Goal: Transaction & Acquisition: Book appointment/travel/reservation

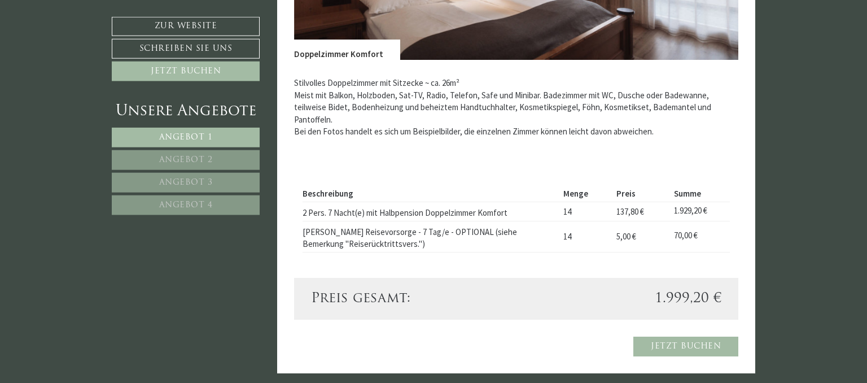
scroll to position [1013, 0]
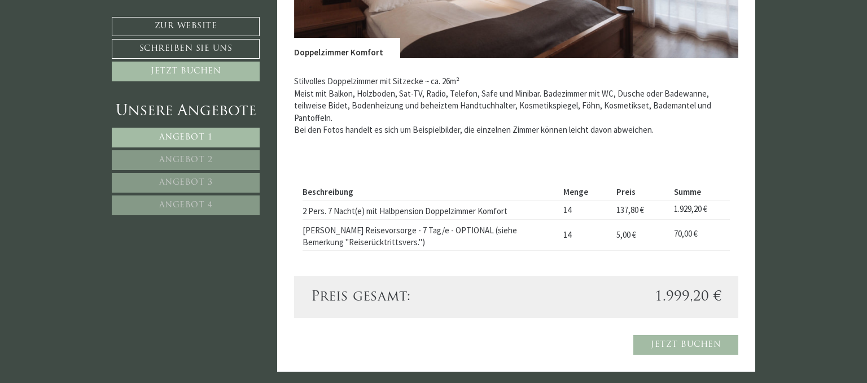
click at [190, 158] on span "Angebot 2" at bounding box center [186, 160] width 54 height 8
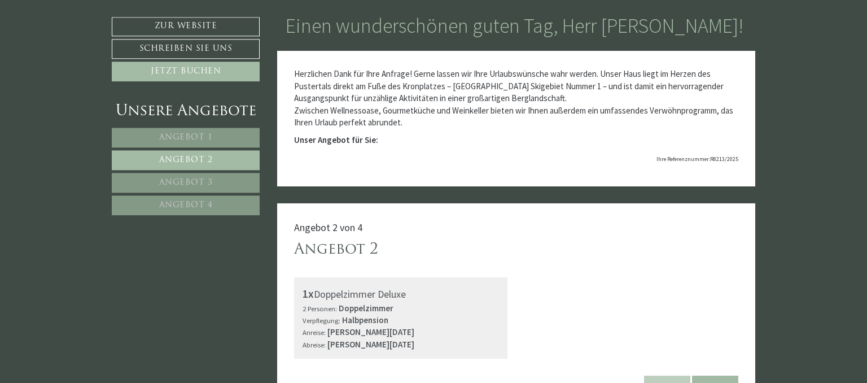
scroll to position [529, 0]
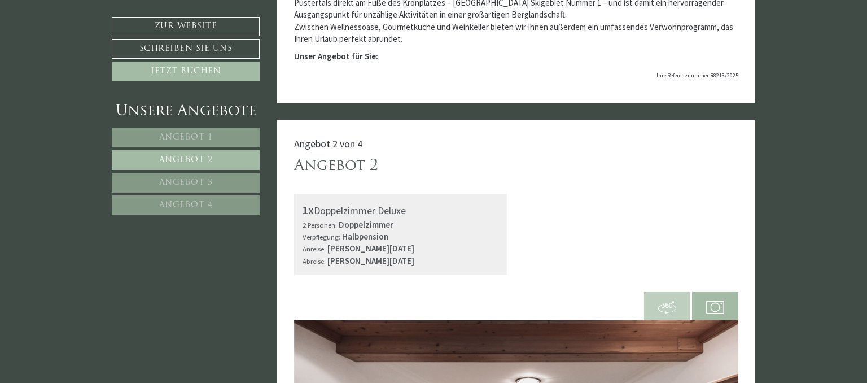
click at [204, 131] on link "Angebot 1" at bounding box center [186, 138] width 148 height 20
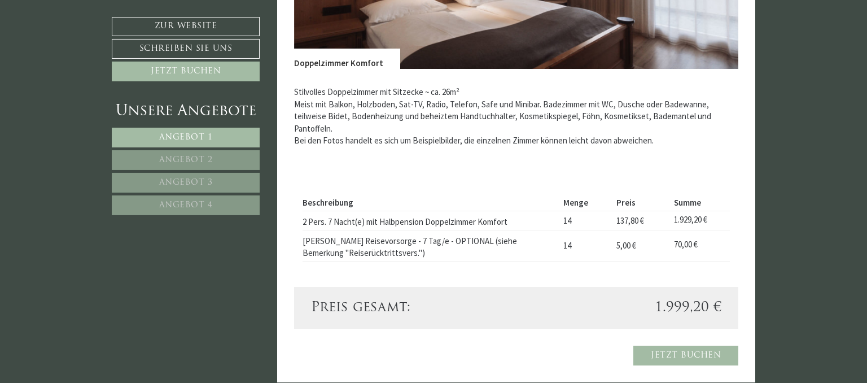
scroll to position [1005, 0]
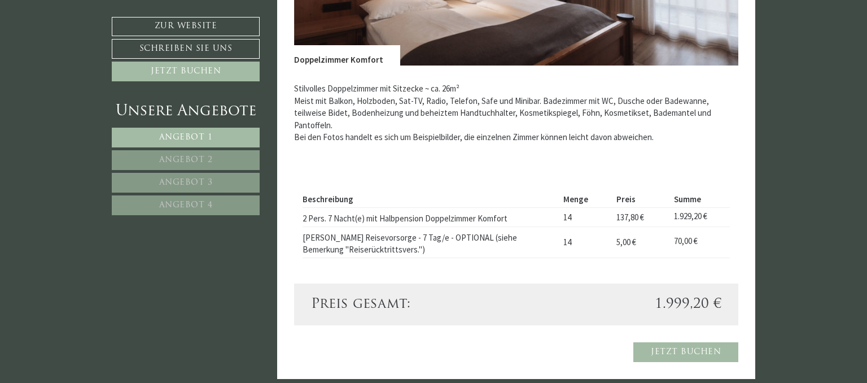
click at [206, 160] on span "Angebot 2" at bounding box center [186, 160] width 54 height 8
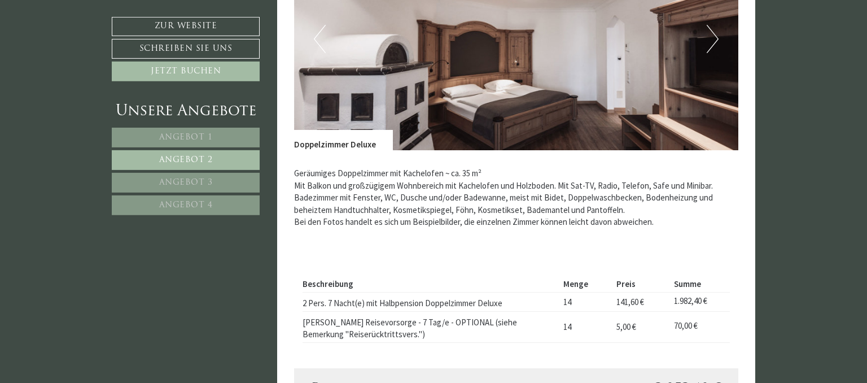
scroll to position [946, 0]
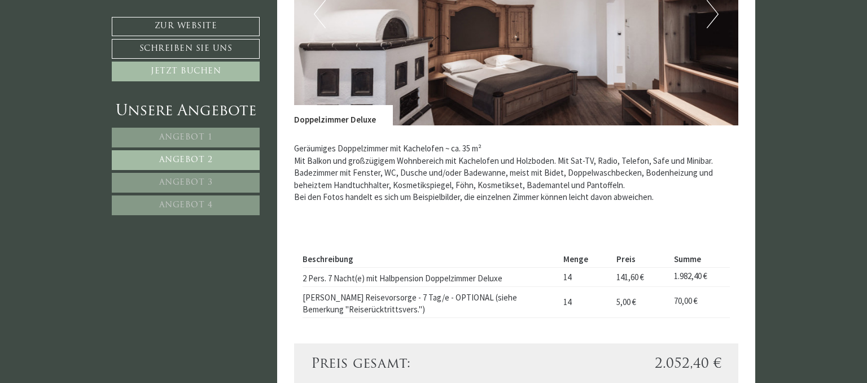
click at [192, 140] on span "Angebot 1" at bounding box center [186, 137] width 54 height 8
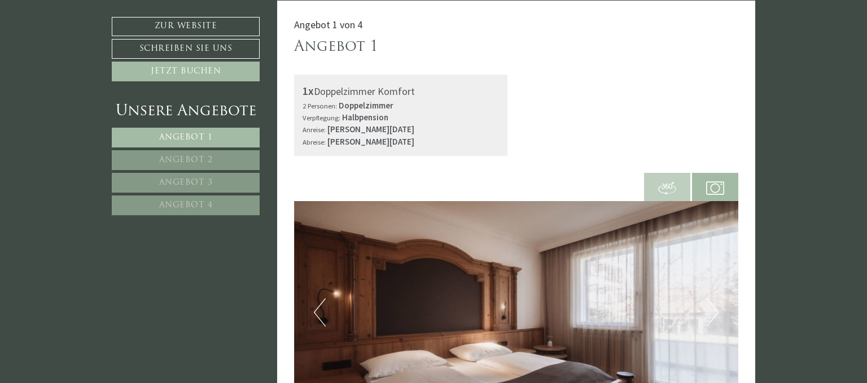
scroll to position [886, 0]
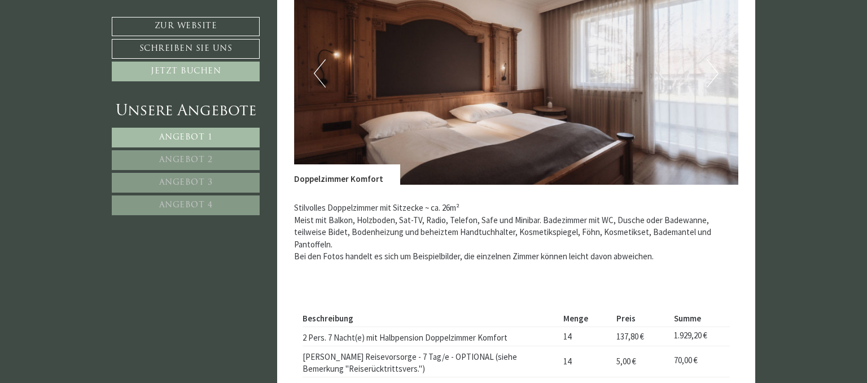
click at [210, 160] on span "Angebot 2" at bounding box center [186, 160] width 54 height 8
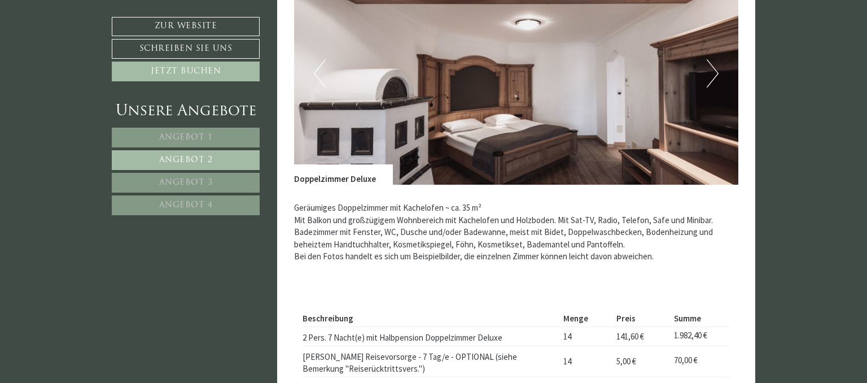
click at [716, 77] on button "Next" at bounding box center [712, 73] width 12 height 28
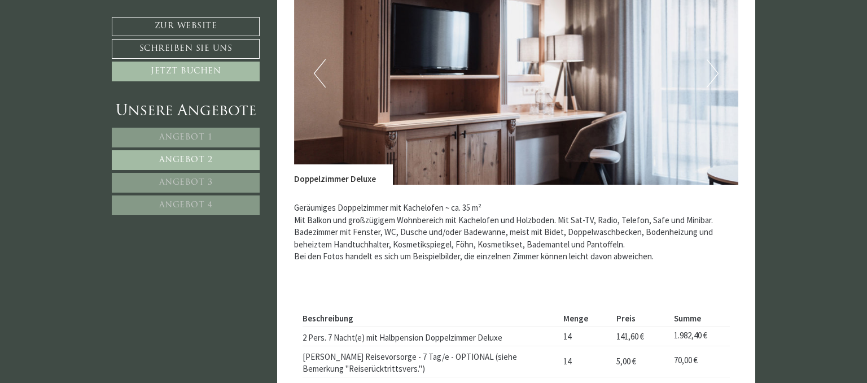
click at [716, 75] on button "Next" at bounding box center [712, 73] width 12 height 28
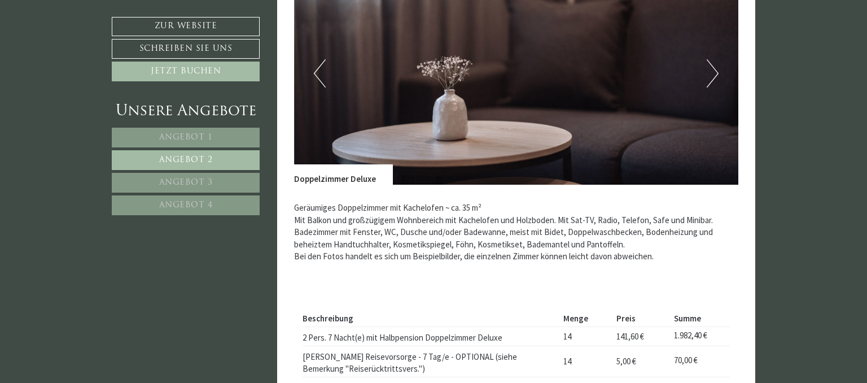
click at [716, 75] on button "Next" at bounding box center [712, 73] width 12 height 28
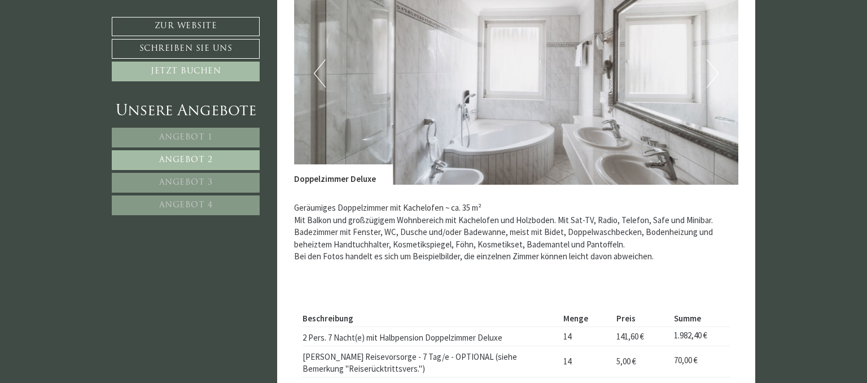
click at [716, 75] on button "Next" at bounding box center [712, 73] width 12 height 28
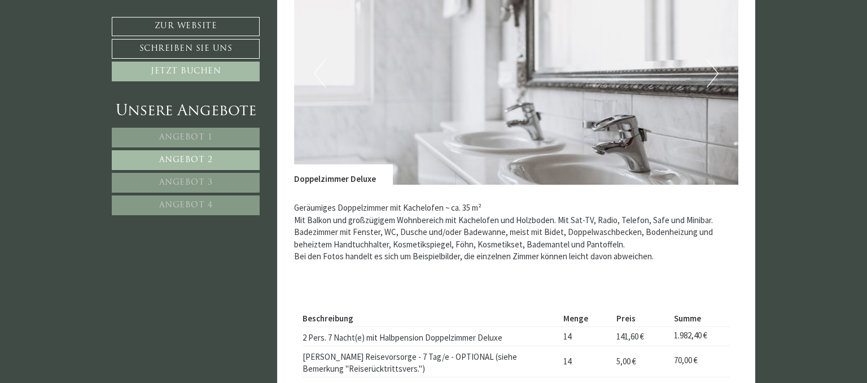
click at [716, 75] on button "Next" at bounding box center [712, 73] width 12 height 28
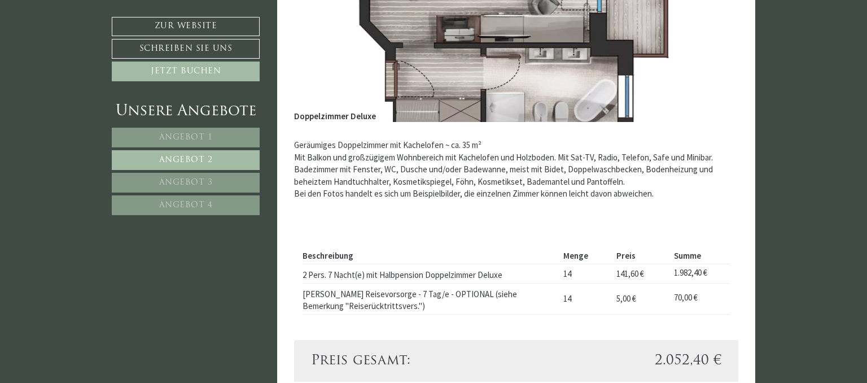
scroll to position [1005, 0]
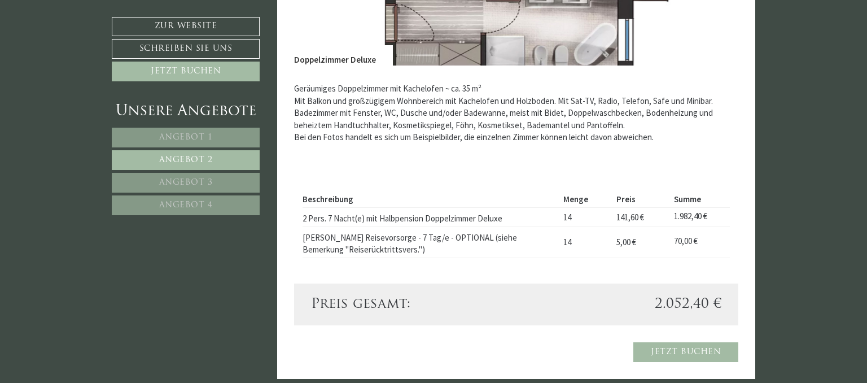
click at [196, 186] on link "Angebot 3" at bounding box center [186, 183] width 148 height 20
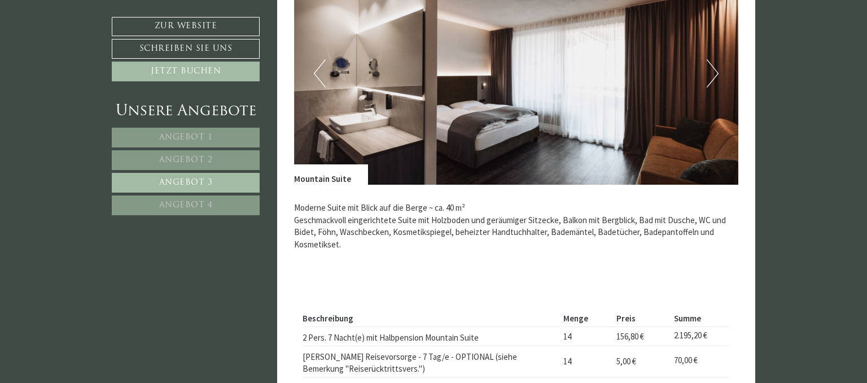
scroll to position [827, 0]
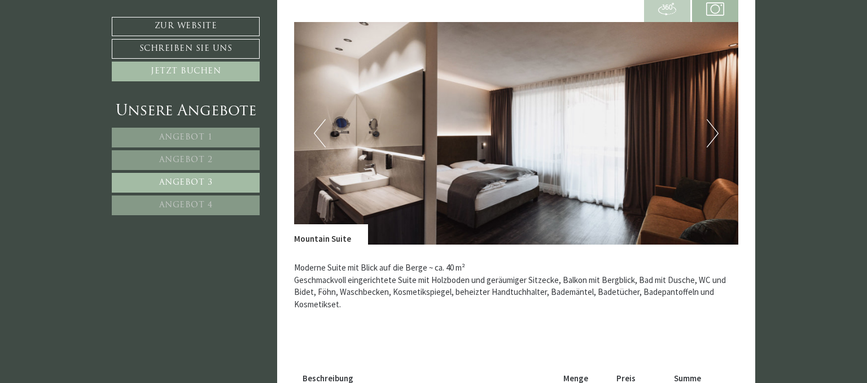
click at [712, 130] on button "Next" at bounding box center [712, 133] width 12 height 28
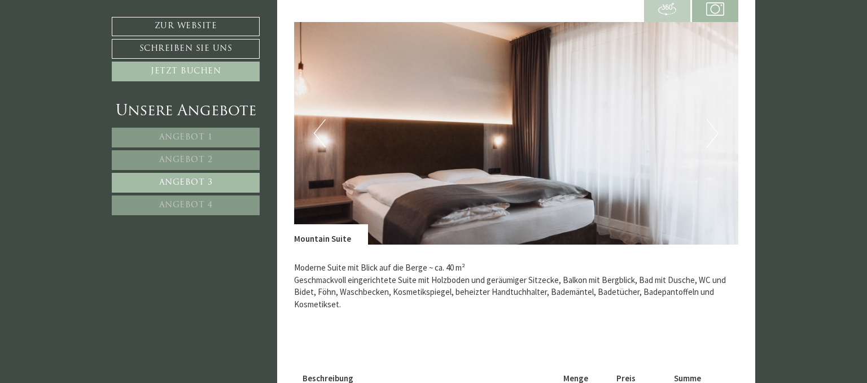
click at [712, 130] on button "Next" at bounding box center [712, 133] width 12 height 28
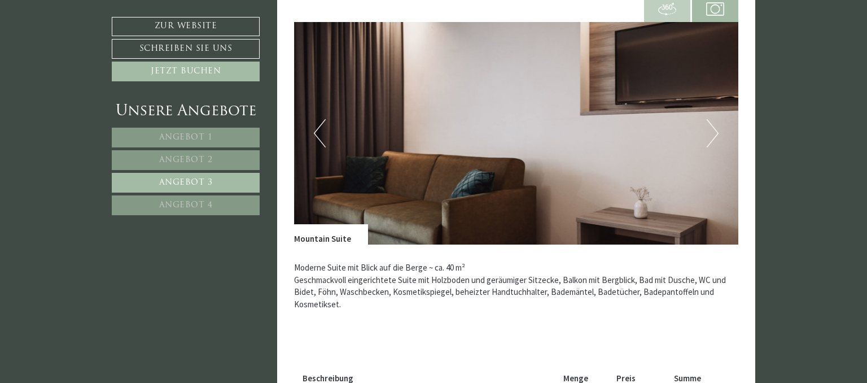
click at [712, 130] on button "Next" at bounding box center [712, 133] width 12 height 28
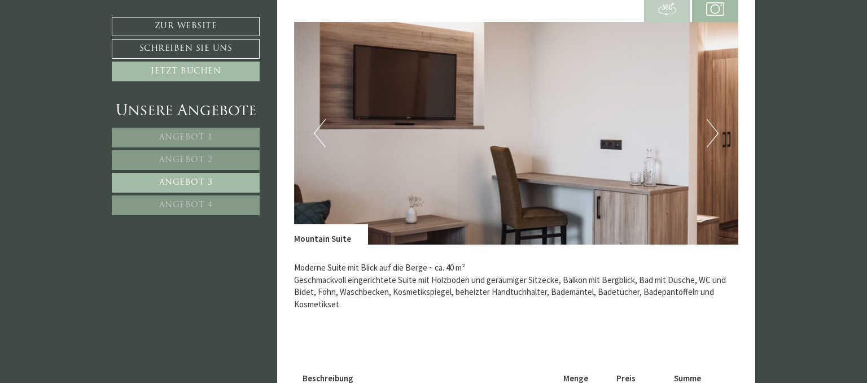
click at [712, 130] on button "Next" at bounding box center [712, 133] width 12 height 28
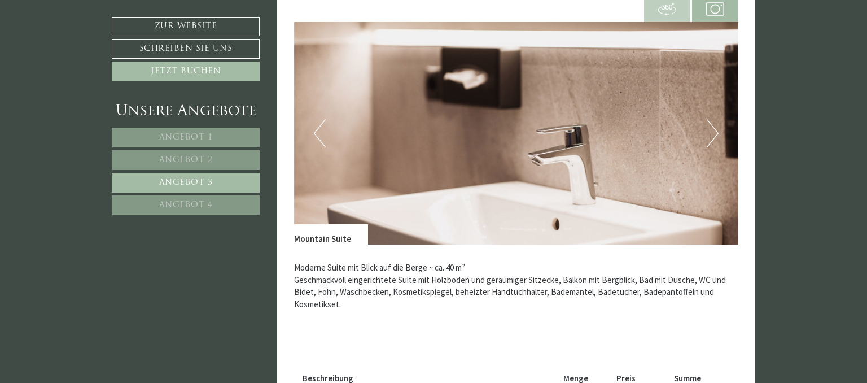
click at [712, 130] on button "Next" at bounding box center [712, 133] width 12 height 28
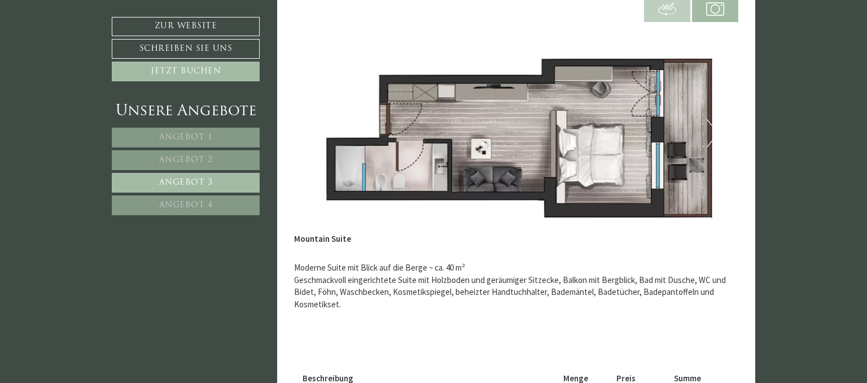
click at [201, 202] on span "Angebot 4" at bounding box center [186, 205] width 54 height 8
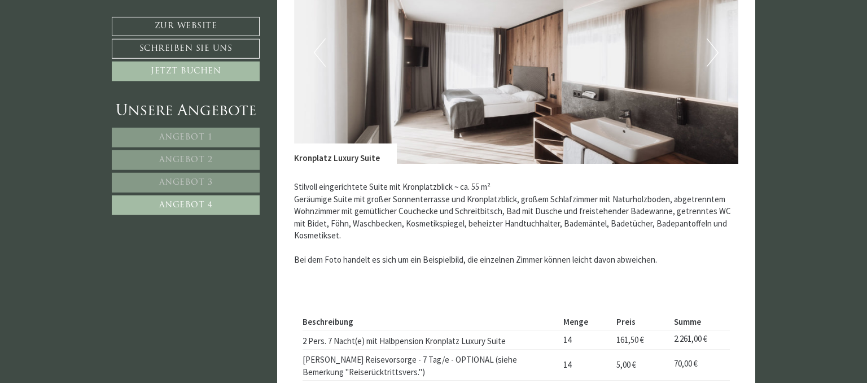
scroll to position [886, 0]
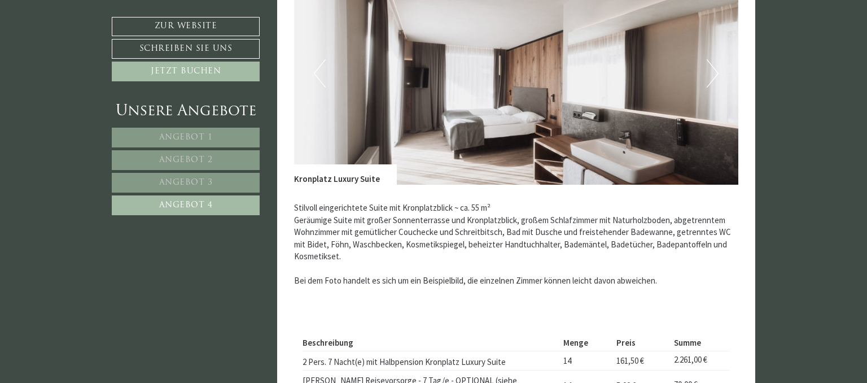
click at [716, 70] on button "Next" at bounding box center [712, 73] width 12 height 28
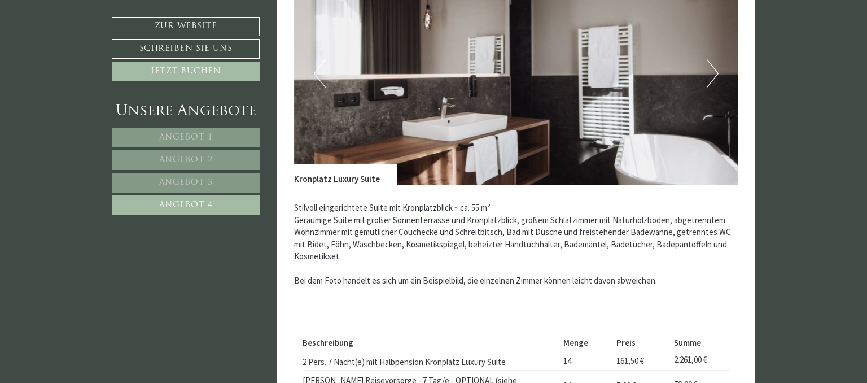
click at [716, 70] on button "Next" at bounding box center [712, 73] width 12 height 28
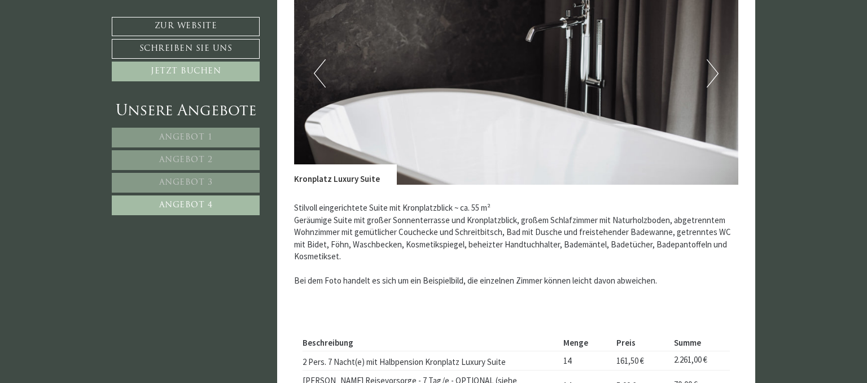
click at [716, 70] on button "Next" at bounding box center [712, 73] width 12 height 28
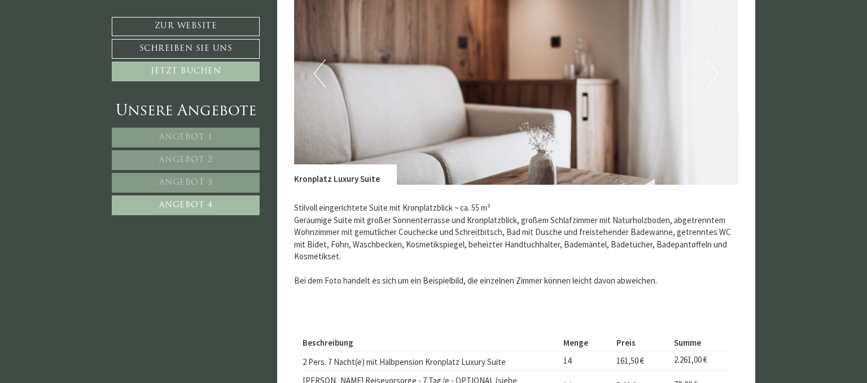
click at [716, 70] on button "Next" at bounding box center [712, 73] width 12 height 28
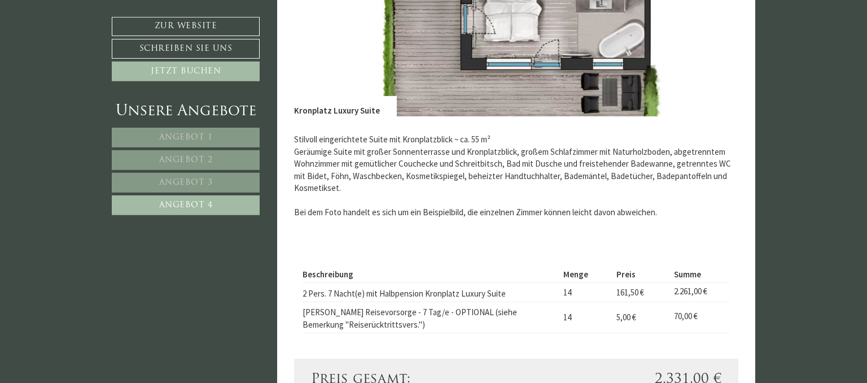
scroll to position [1005, 0]
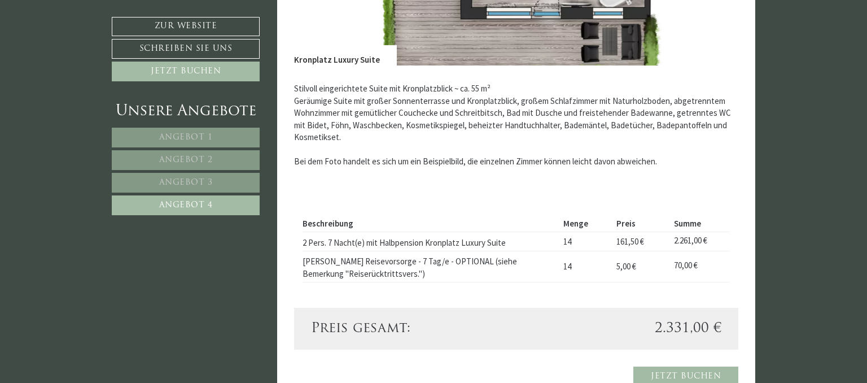
click at [181, 183] on span "Angebot 3" at bounding box center [186, 182] width 54 height 8
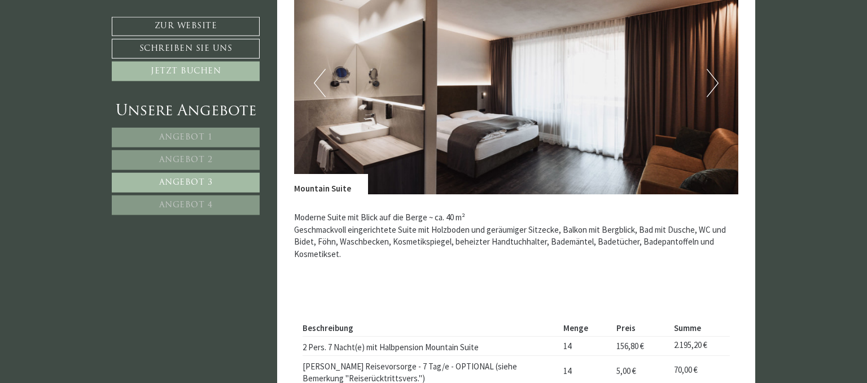
scroll to position [946, 0]
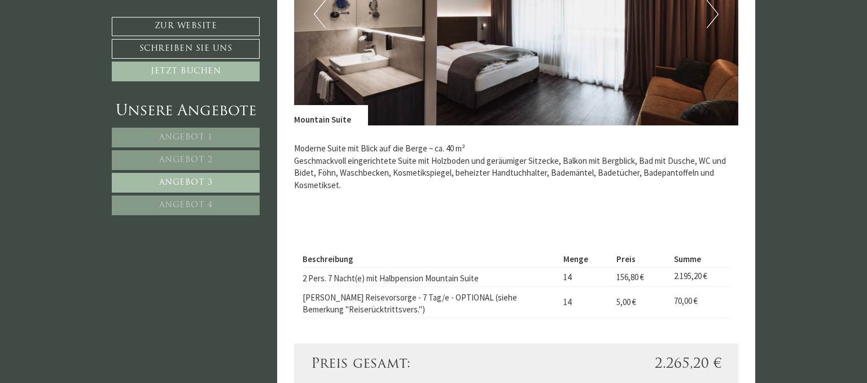
click at [173, 158] on span "Angebot 2" at bounding box center [186, 160] width 54 height 8
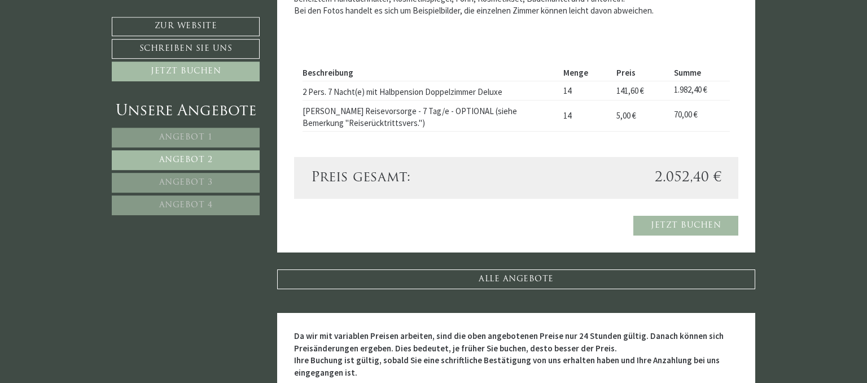
scroll to position [1192, 0]
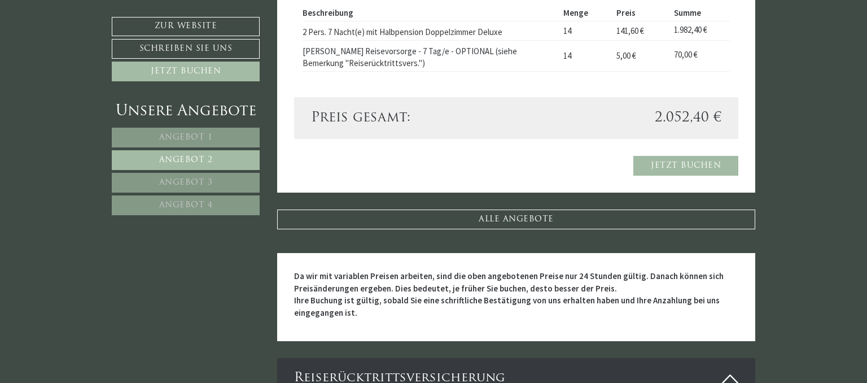
click at [170, 178] on span "Angebot 3" at bounding box center [186, 182] width 54 height 8
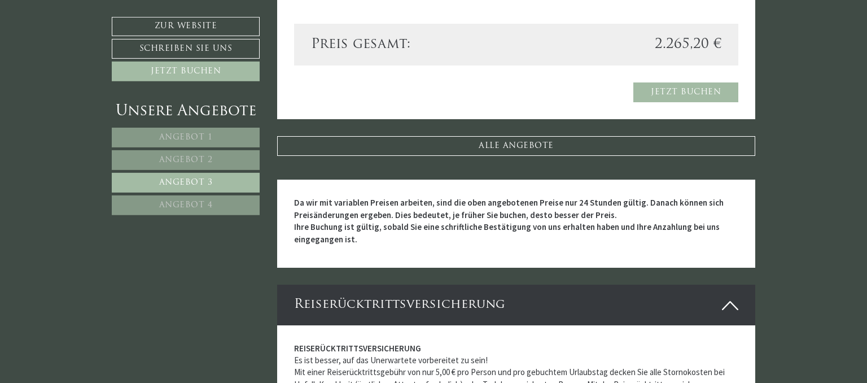
scroll to position [1303, 0]
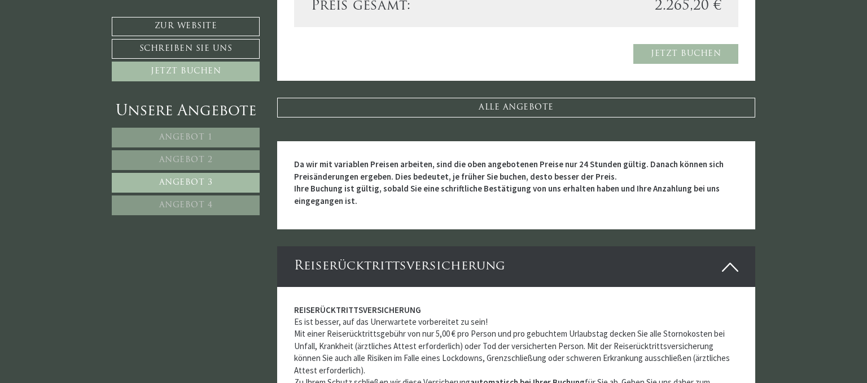
click at [187, 205] on span "Angebot 4" at bounding box center [186, 205] width 54 height 8
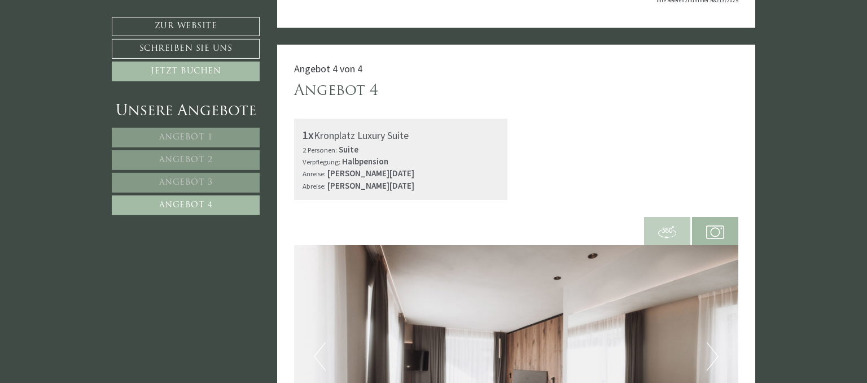
scroll to position [529, 0]
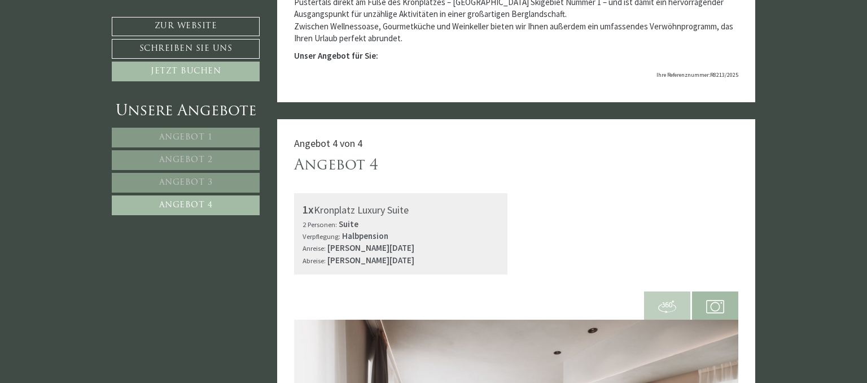
click at [218, 180] on link "Angebot 3" at bounding box center [186, 183] width 148 height 20
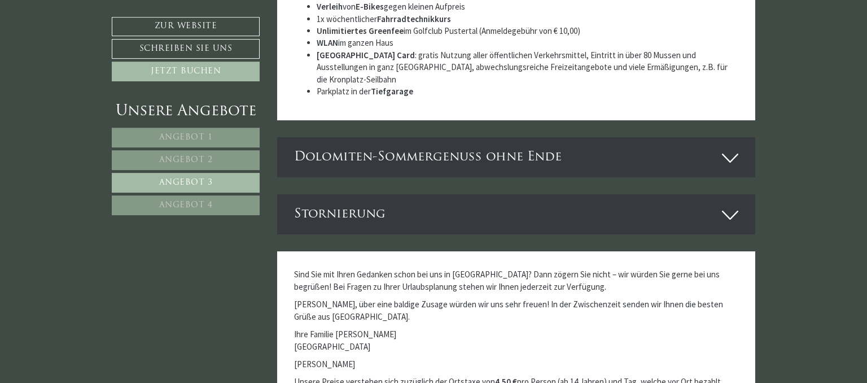
scroll to position [2197, 0]
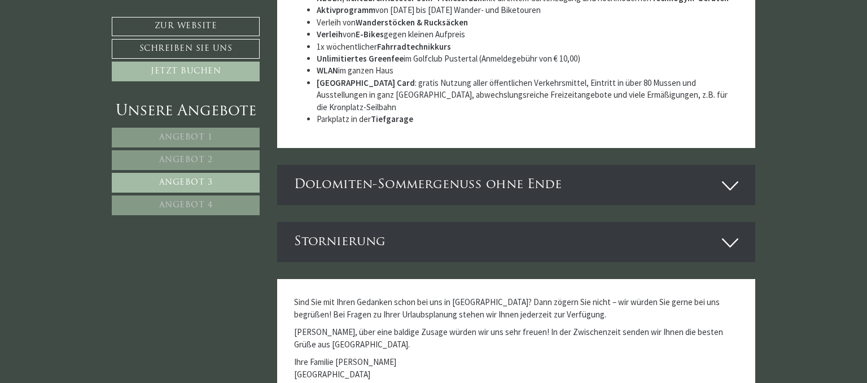
click at [726, 178] on icon at bounding box center [730, 185] width 16 height 19
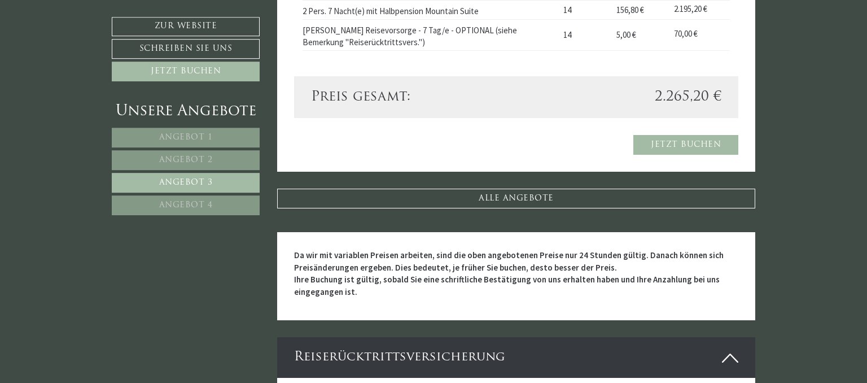
scroll to position [1311, 0]
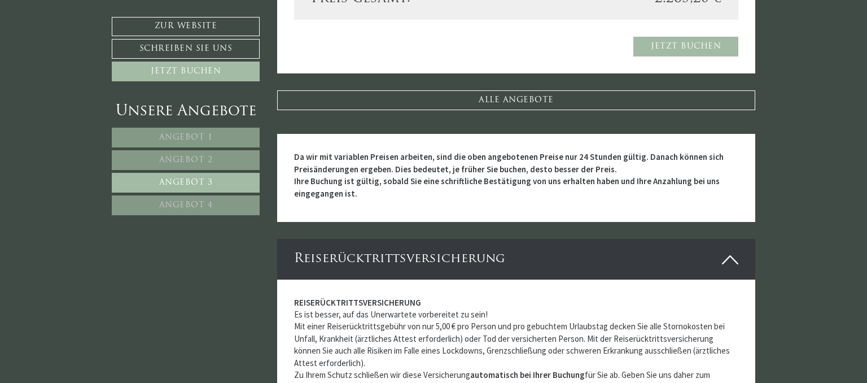
click at [213, 207] on link "Angebot 4" at bounding box center [186, 205] width 148 height 20
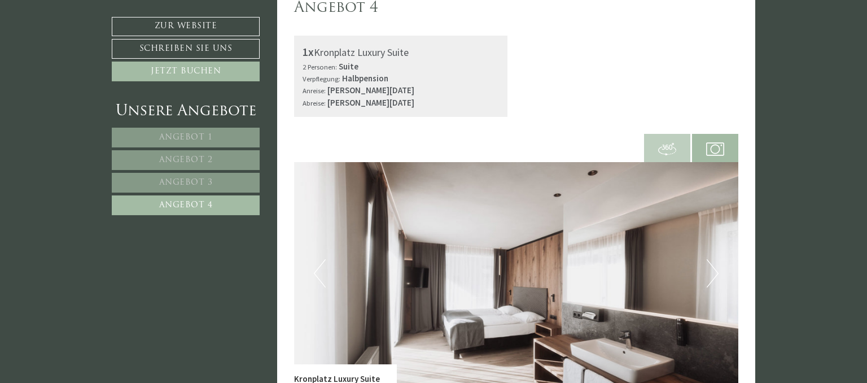
scroll to position [708, 0]
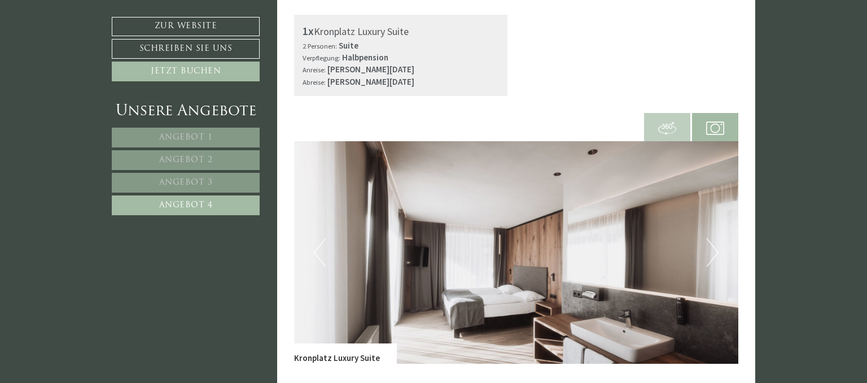
click at [666, 128] on img at bounding box center [667, 128] width 18 height 18
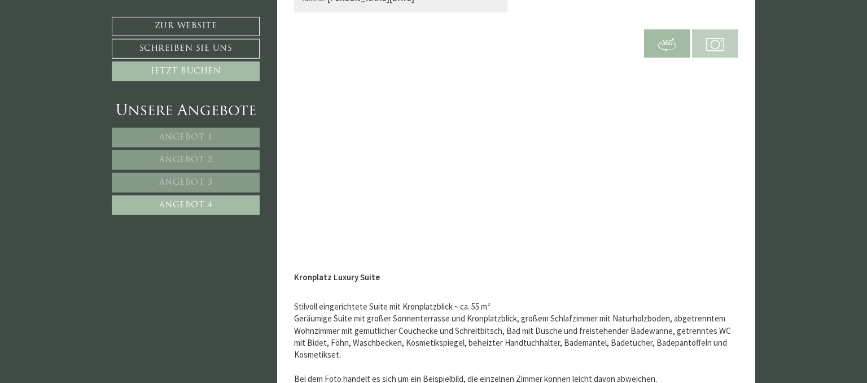
scroll to position [767, 0]
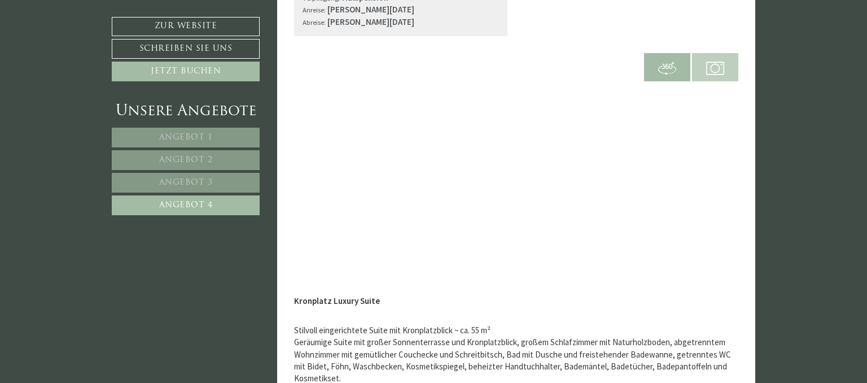
click at [663, 64] on img at bounding box center [667, 68] width 18 height 18
click at [717, 66] on img at bounding box center [715, 68] width 18 height 18
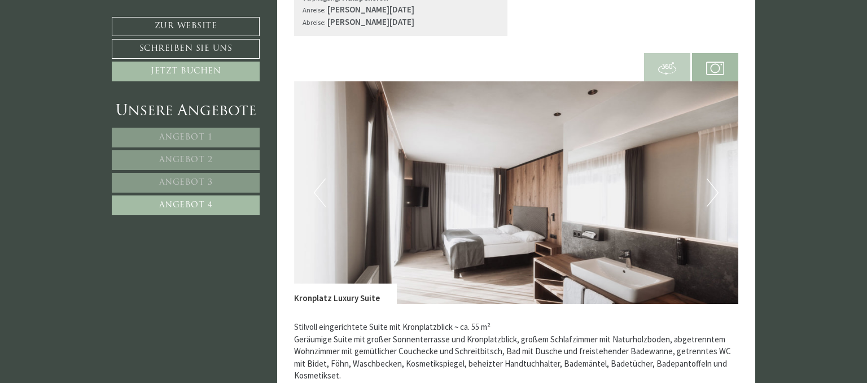
click at [716, 194] on button "Next" at bounding box center [712, 192] width 12 height 28
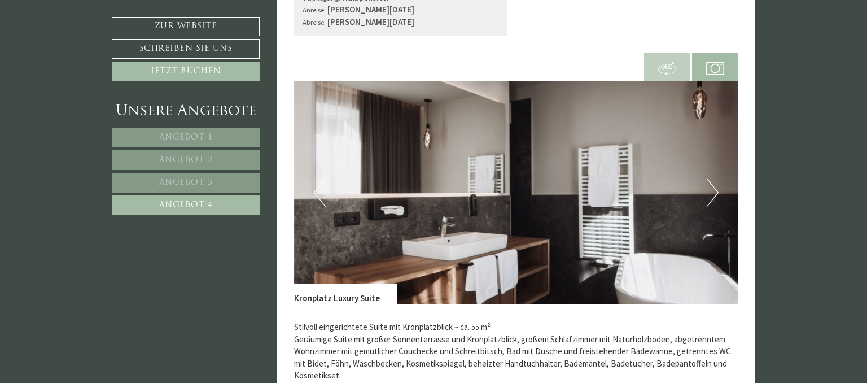
click at [716, 194] on button "Next" at bounding box center [712, 192] width 12 height 28
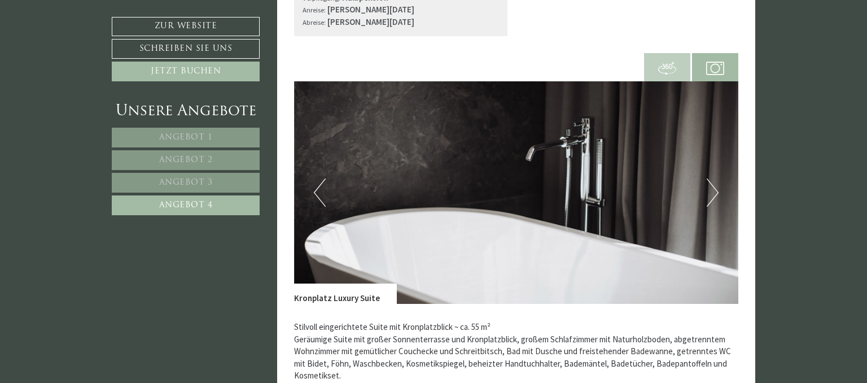
click at [716, 194] on button "Next" at bounding box center [712, 192] width 12 height 28
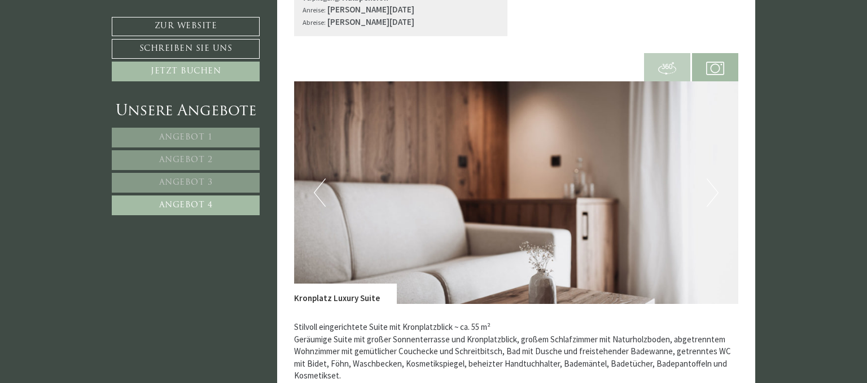
click at [716, 194] on button "Next" at bounding box center [712, 192] width 12 height 28
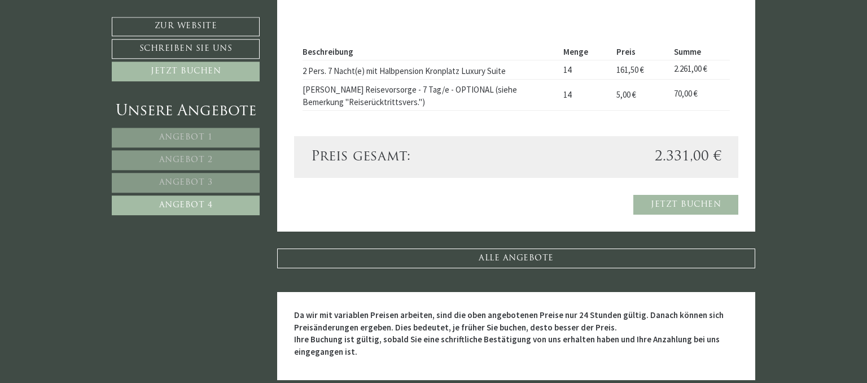
scroll to position [1184, 0]
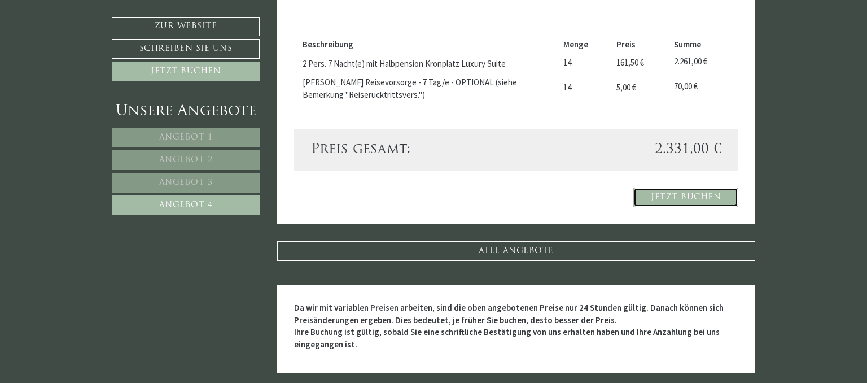
click at [684, 197] on link "Jetzt buchen" at bounding box center [685, 197] width 105 height 20
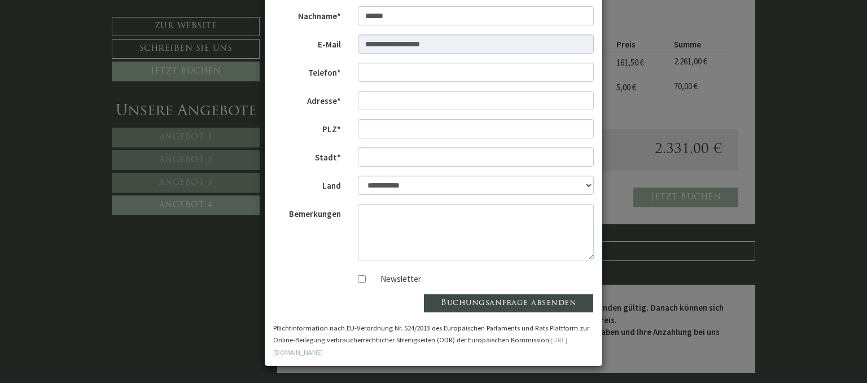
scroll to position [0, 0]
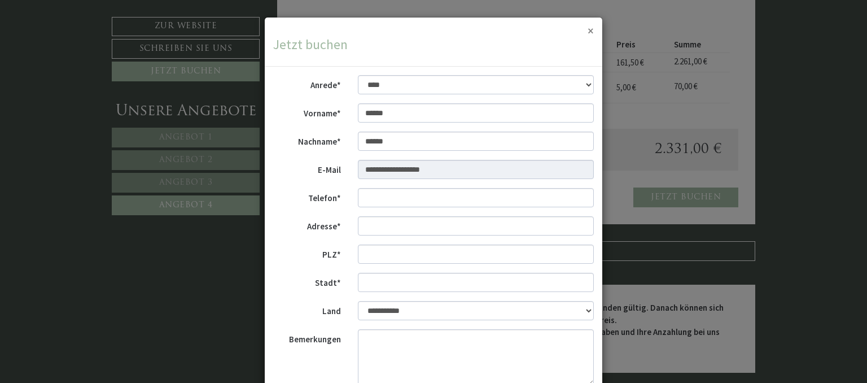
click at [591, 28] on button "×" at bounding box center [590, 31] width 6 height 12
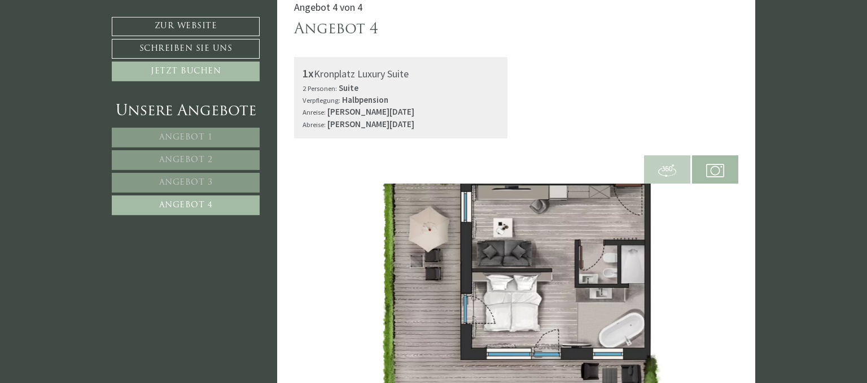
scroll to position [648, 0]
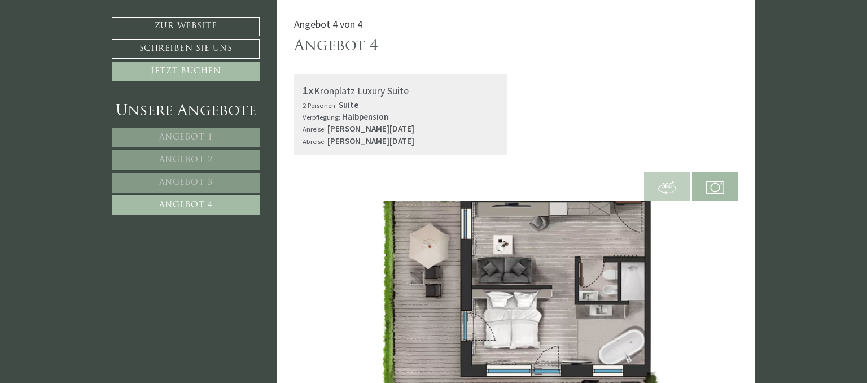
drag, startPoint x: 315, startPoint y: 91, endPoint x: 414, endPoint y: 90, distance: 98.2
click at [414, 90] on div "1x Kronplatz Luxury Suite" at bounding box center [400, 90] width 197 height 16
copy div "Kronplatz Luxury Suite"
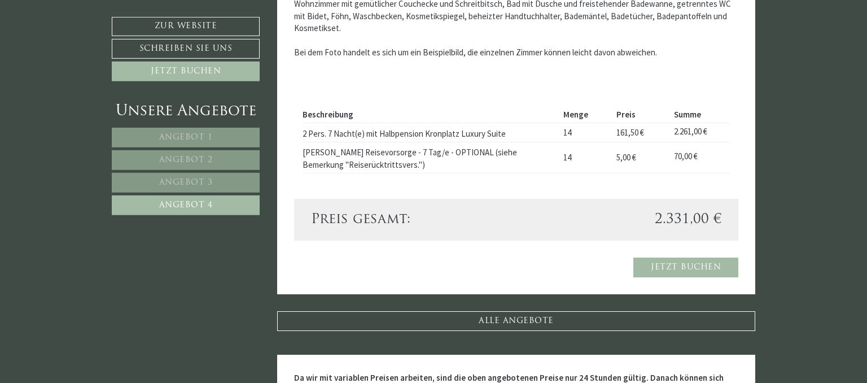
scroll to position [1184, 0]
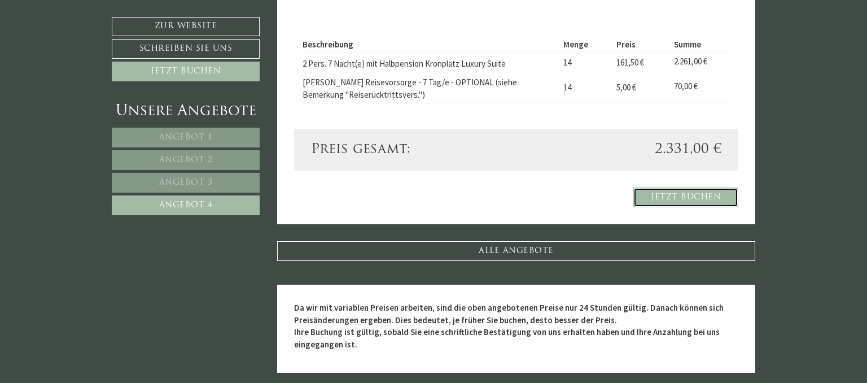
click at [690, 195] on link "Jetzt buchen" at bounding box center [685, 197] width 105 height 20
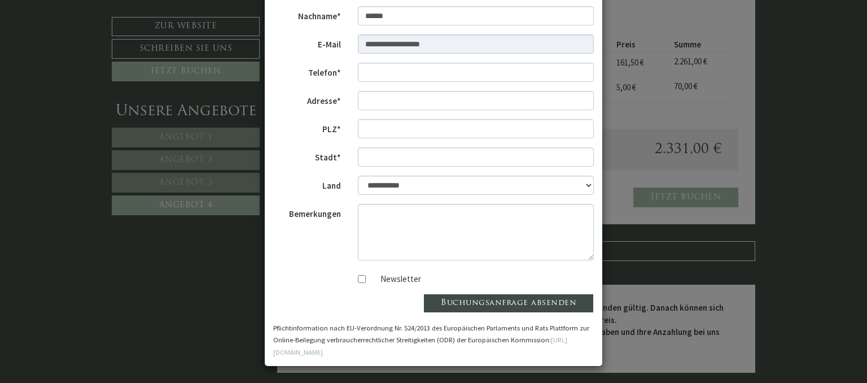
scroll to position [0, 0]
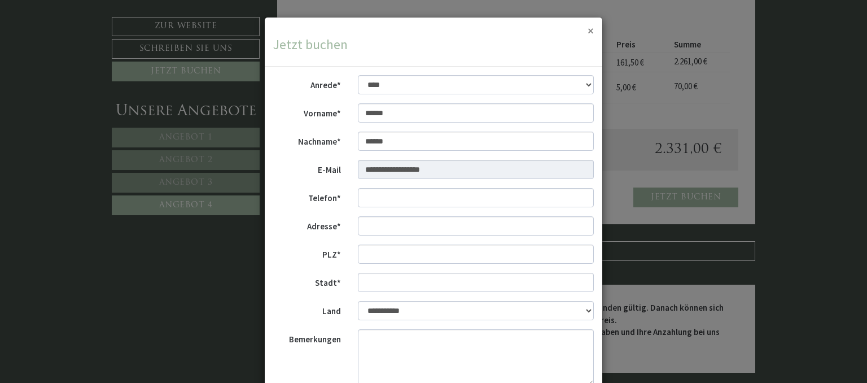
click at [590, 33] on button "×" at bounding box center [590, 31] width 6 height 12
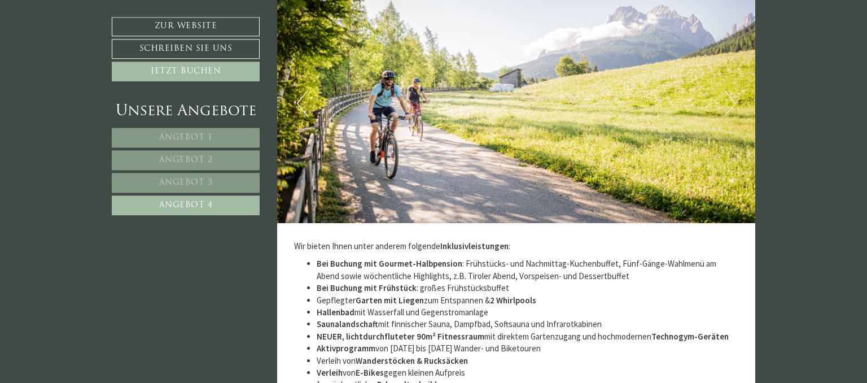
scroll to position [1899, 0]
